Goal: Transaction & Acquisition: Book appointment/travel/reservation

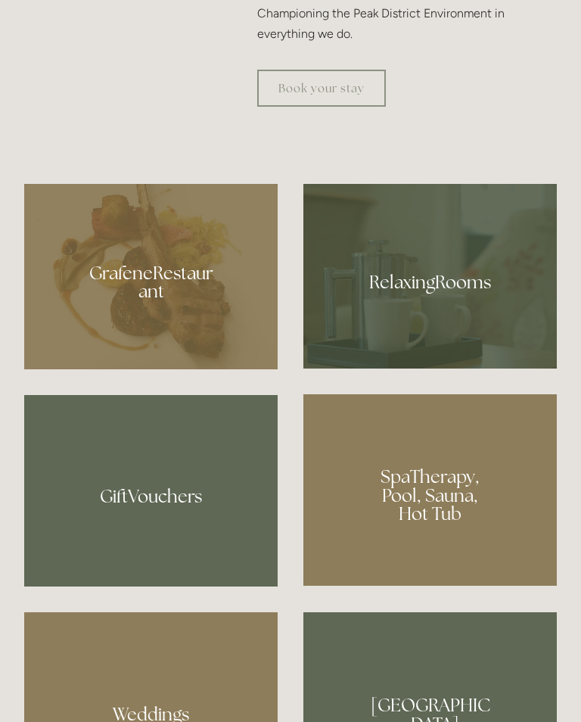
scroll to position [1006, 0]
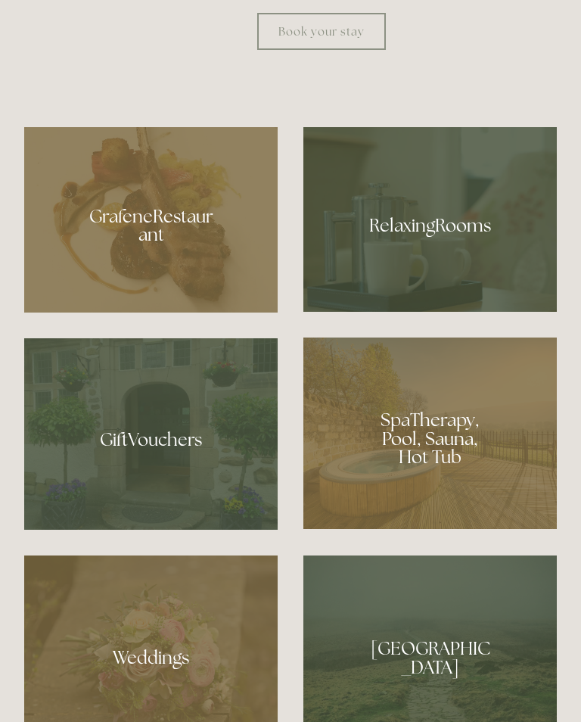
click at [178, 264] on div at bounding box center [150, 219] width 253 height 185
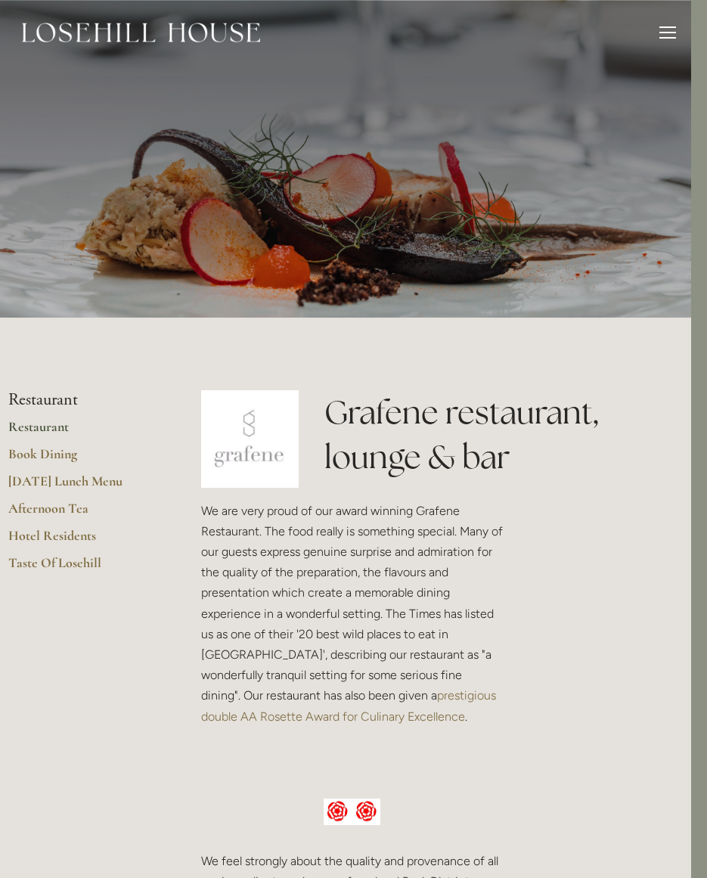
scroll to position [0, 17]
click at [89, 531] on link "Hotel Residents" at bounding box center [80, 540] width 145 height 27
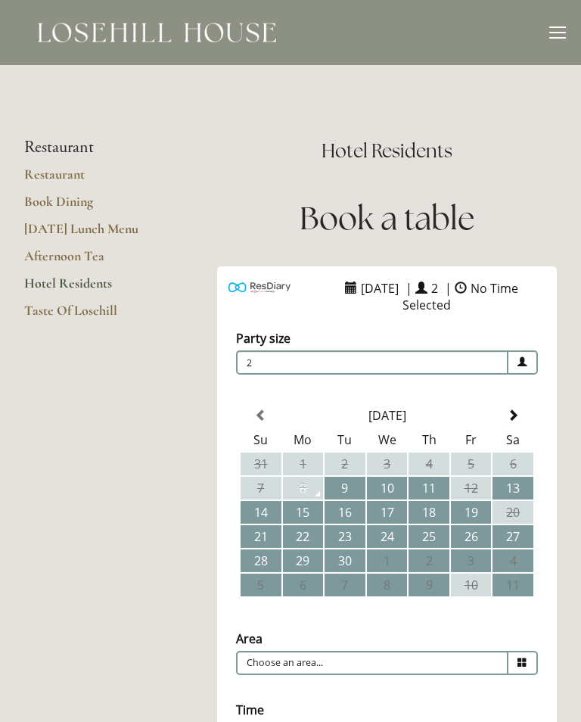
click at [552, 33] on div at bounding box center [557, 34] width 17 height 17
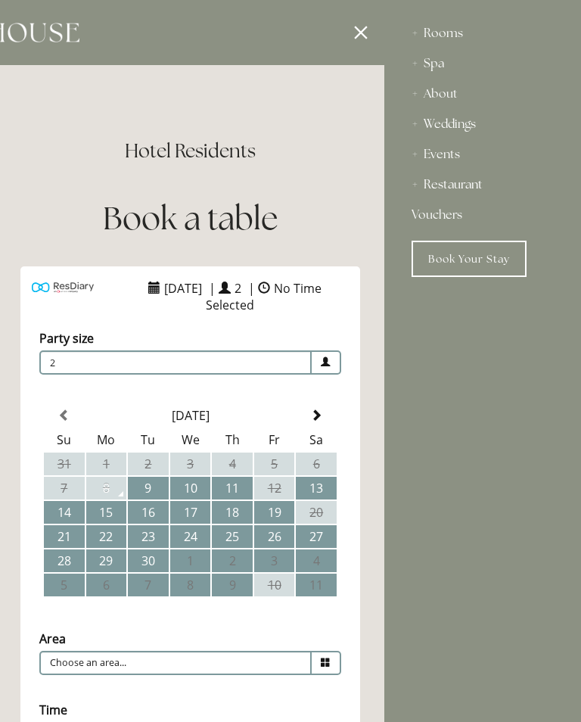
click at [441, 33] on div "Rooms" at bounding box center [483, 33] width 142 height 30
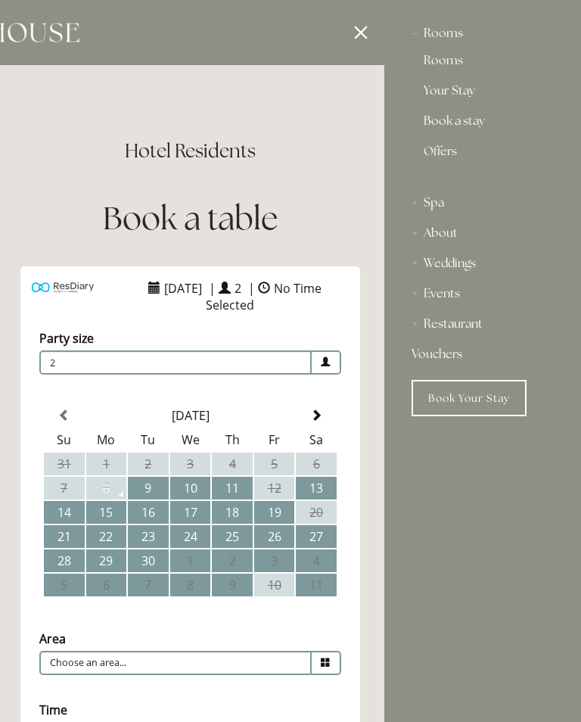
click at [456, 58] on link "Rooms" at bounding box center [483, 63] width 118 height 18
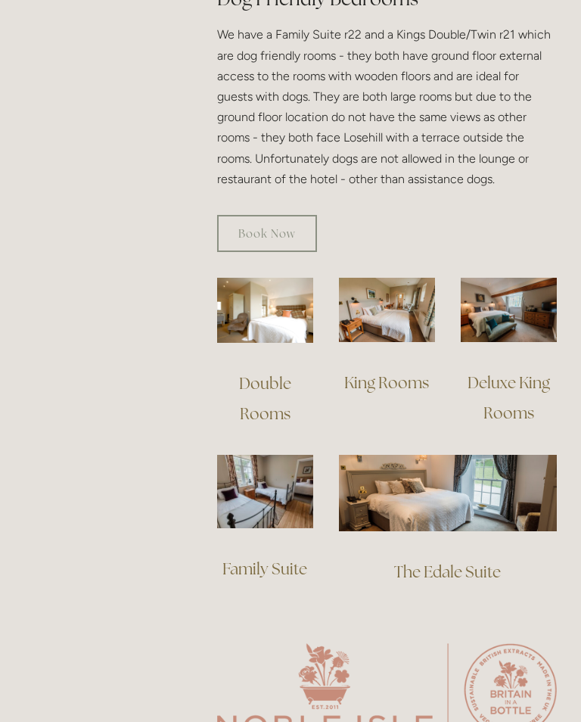
scroll to position [1002, 0]
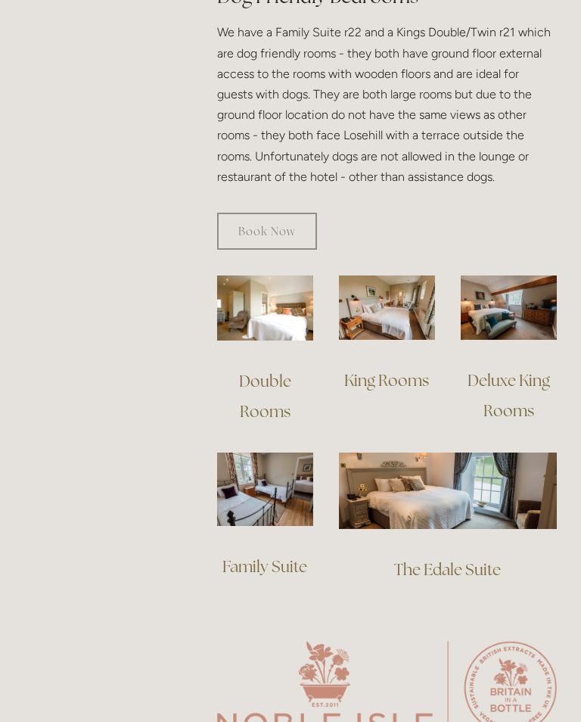
click at [400, 370] on link "King Rooms" at bounding box center [386, 380] width 85 height 20
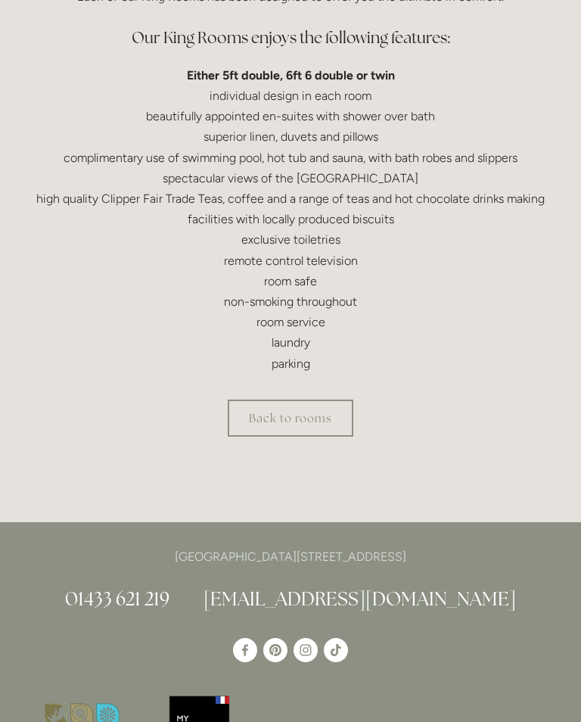
scroll to position [509, 0]
click at [320, 405] on link "Back to rooms" at bounding box center [291, 418] width 126 height 37
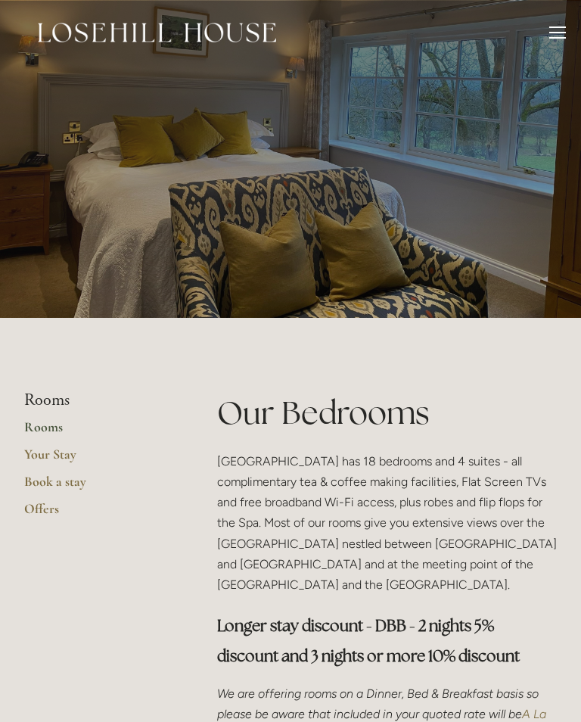
click at [76, 477] on link "Book a stay" at bounding box center [96, 486] width 145 height 27
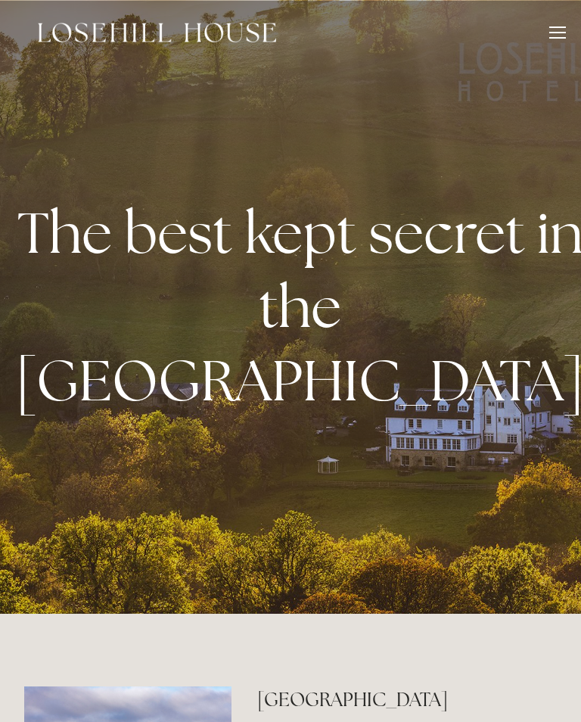
click at [563, 27] on div at bounding box center [557, 27] width 17 height 2
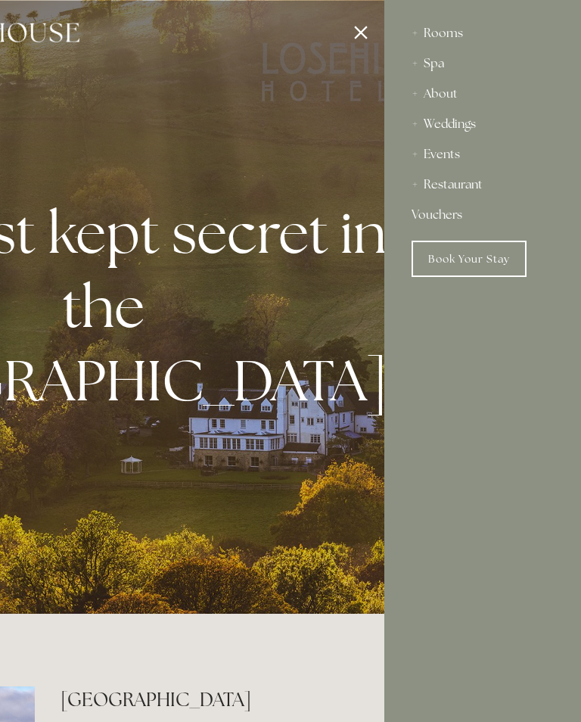
click at [448, 89] on div "About" at bounding box center [483, 94] width 142 height 30
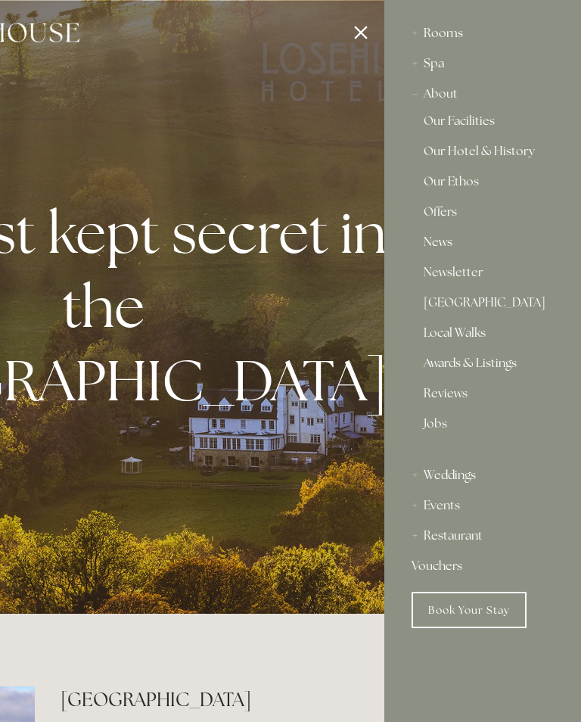
click at [469, 334] on link "Local Walks" at bounding box center [483, 336] width 118 height 18
